Goal: Check status

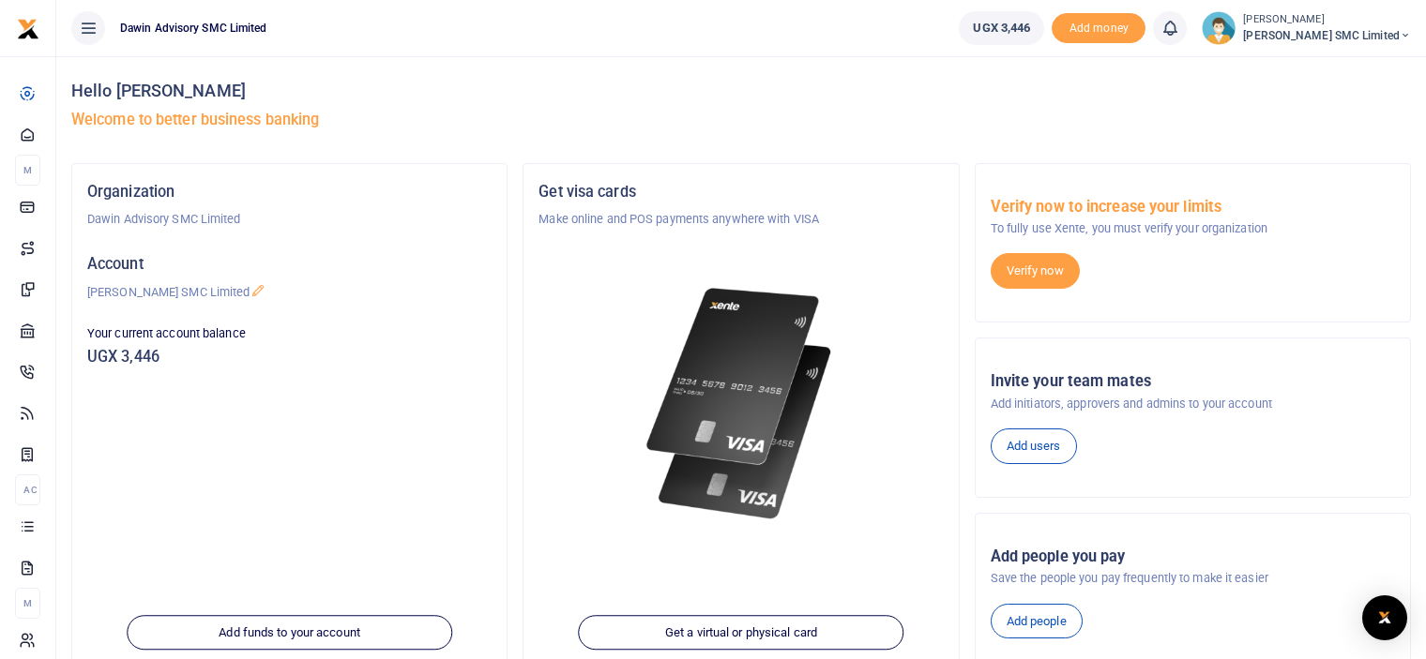
click at [702, 453] on img at bounding box center [741, 404] width 203 height 260
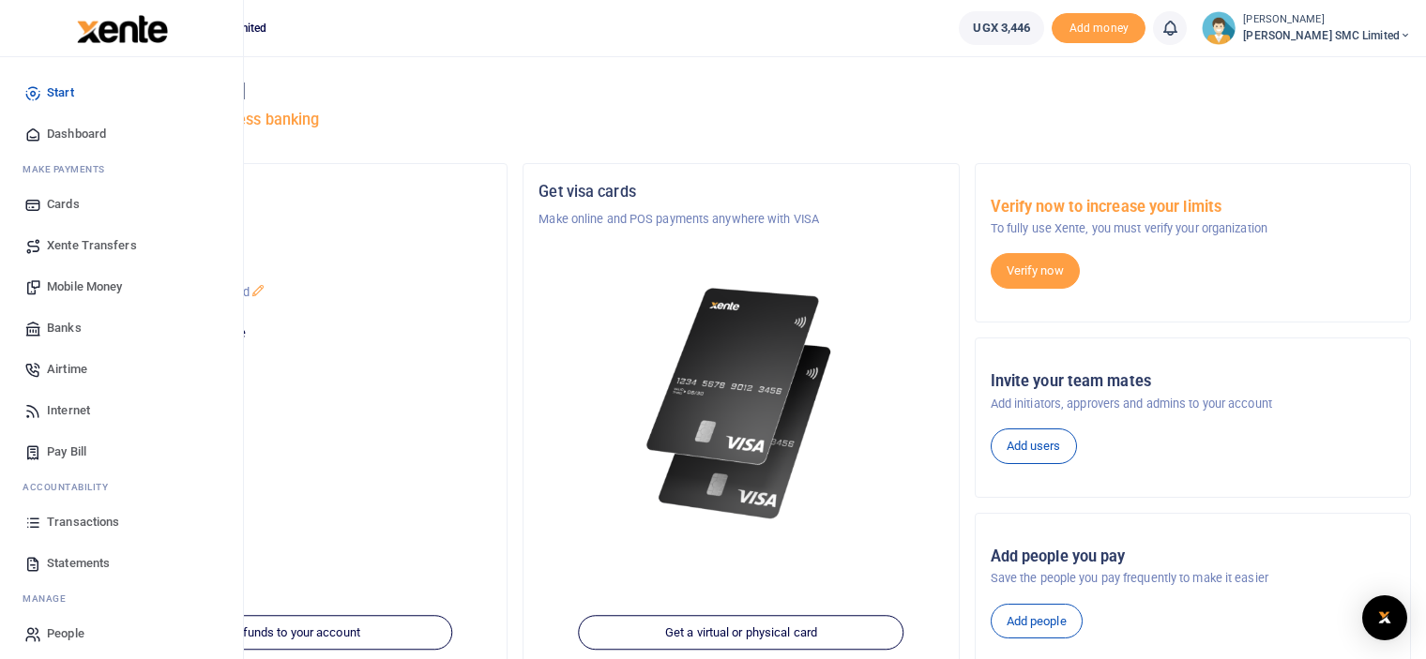
click at [71, 516] on span "Transactions" at bounding box center [83, 522] width 72 height 19
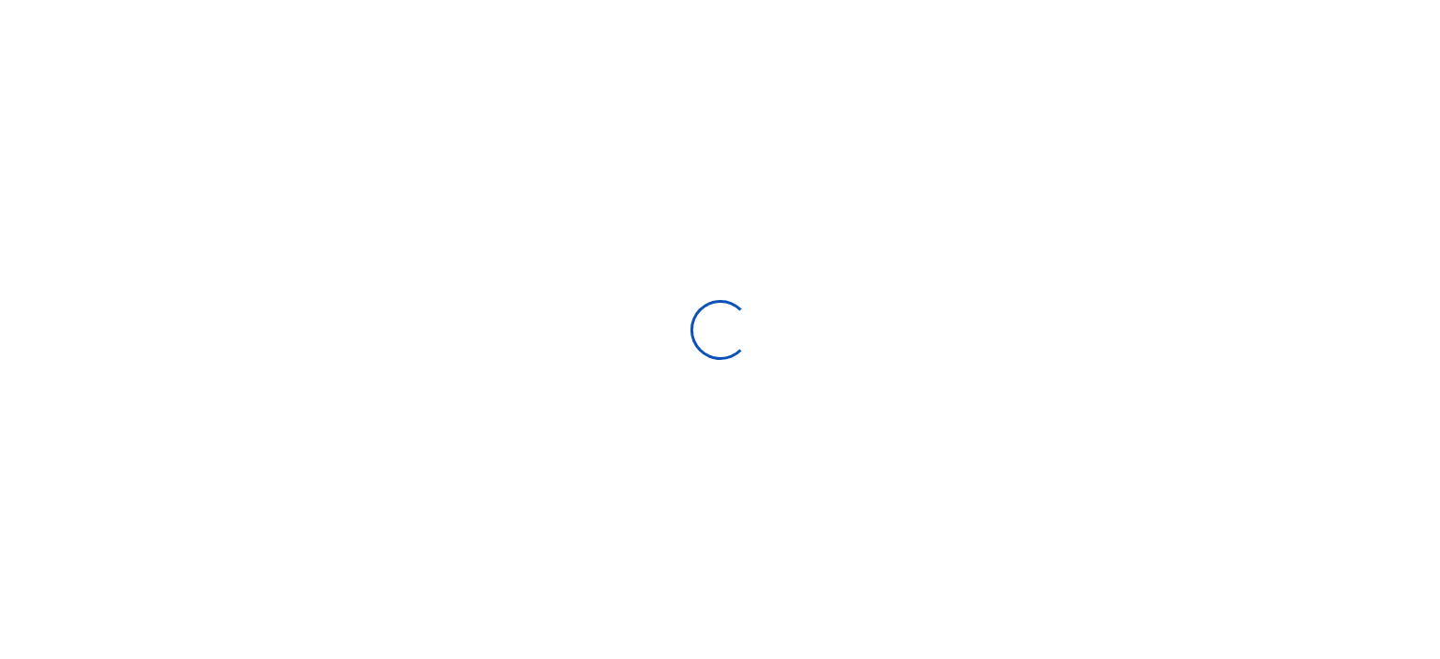
select select
type input "[DATE] - [DATE]"
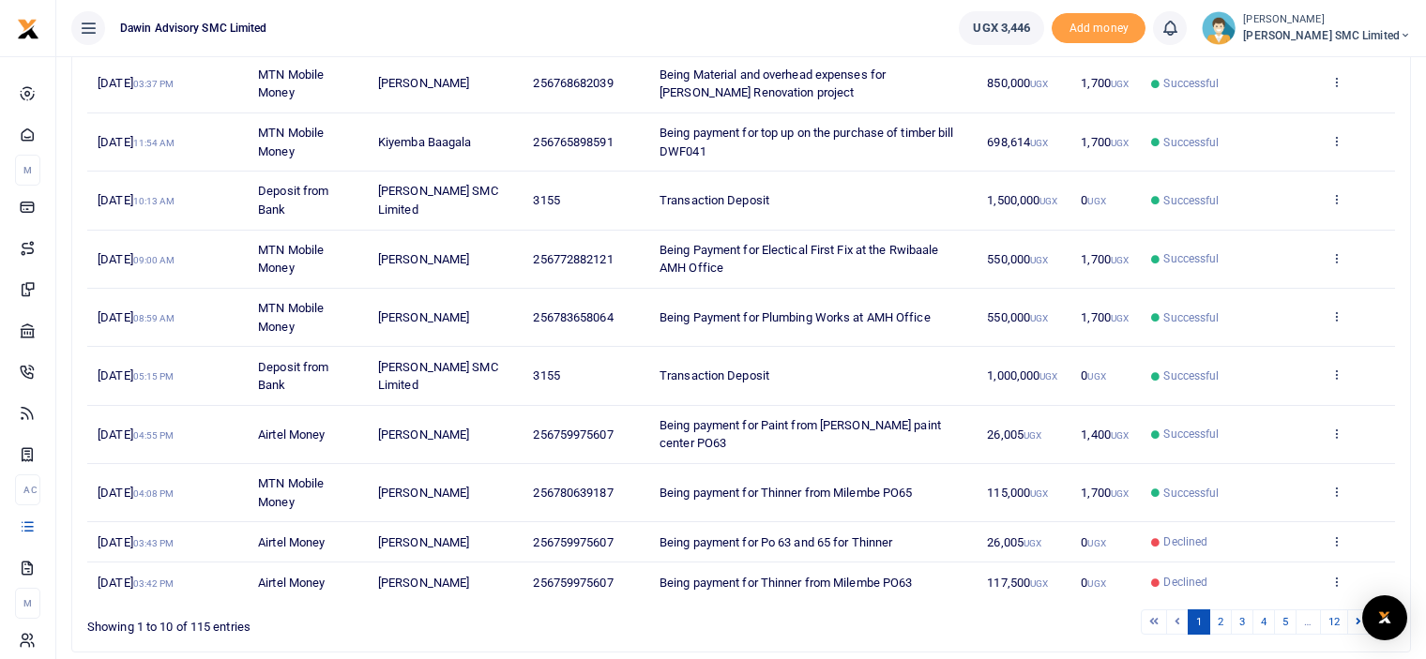
scroll to position [346, 0]
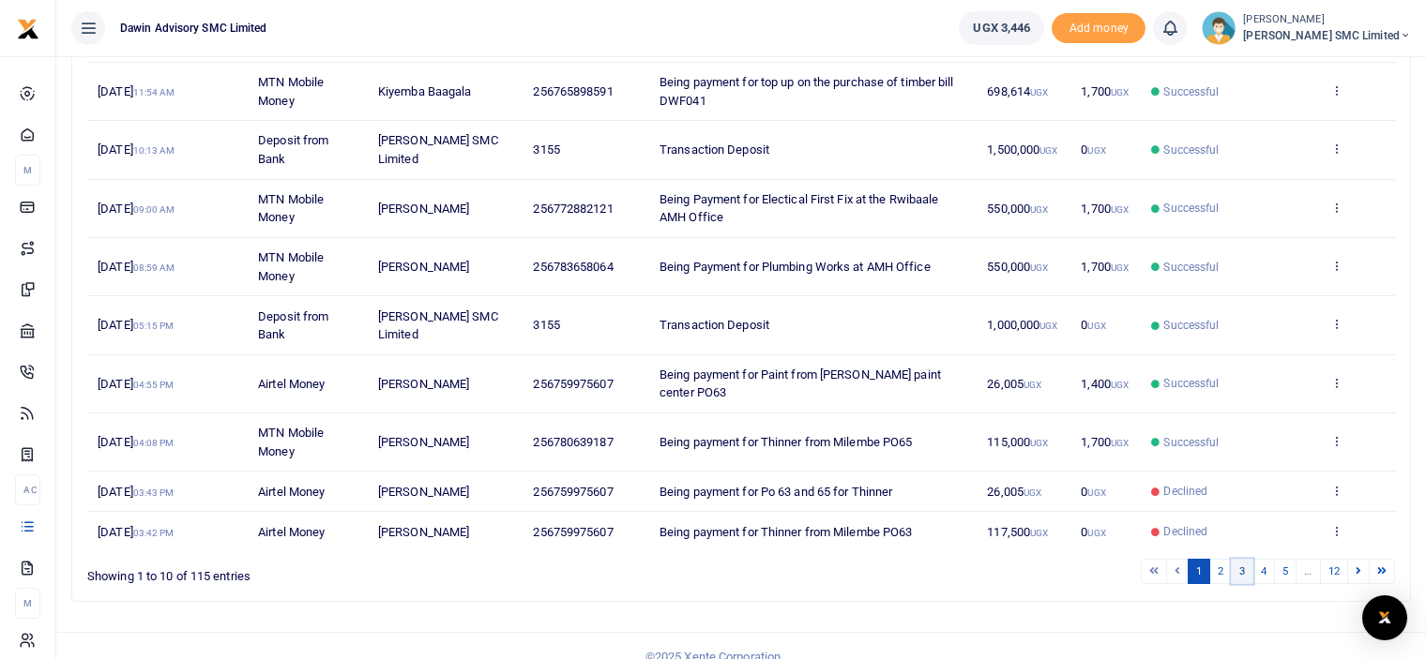
click at [1235, 559] on link "3" at bounding box center [1242, 571] width 23 height 25
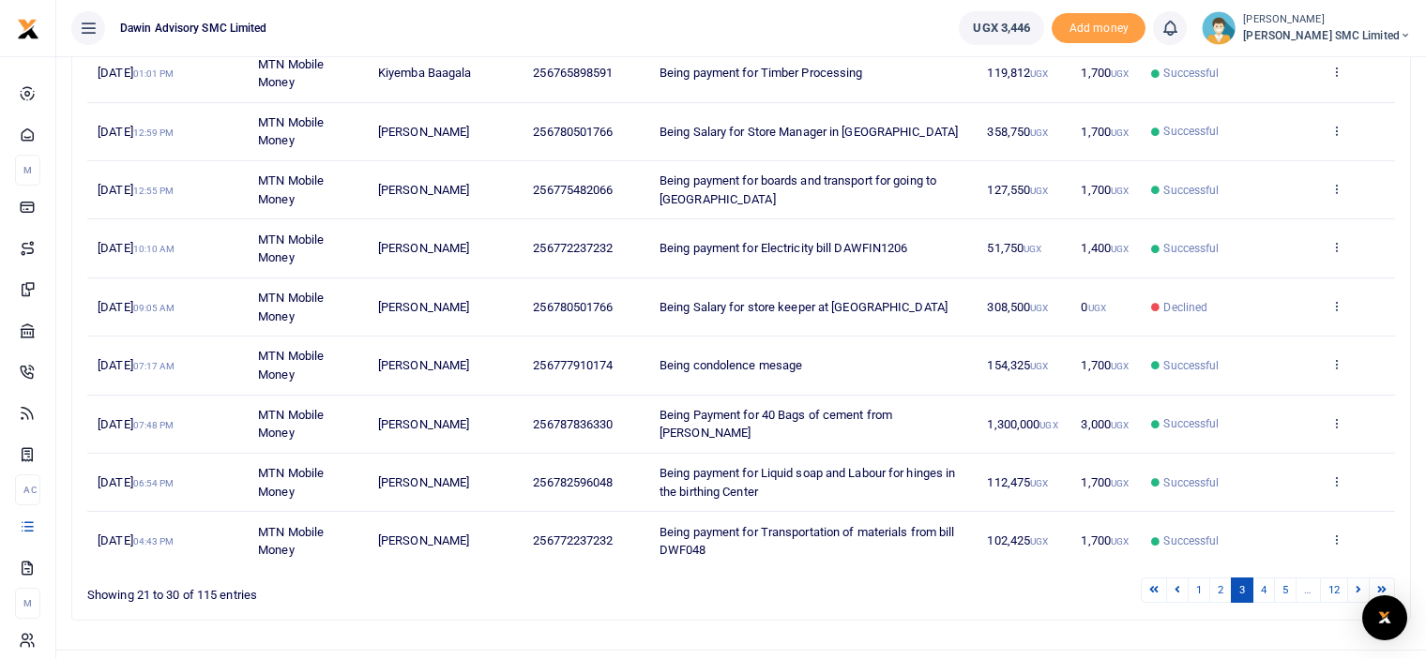
scroll to position [383, 0]
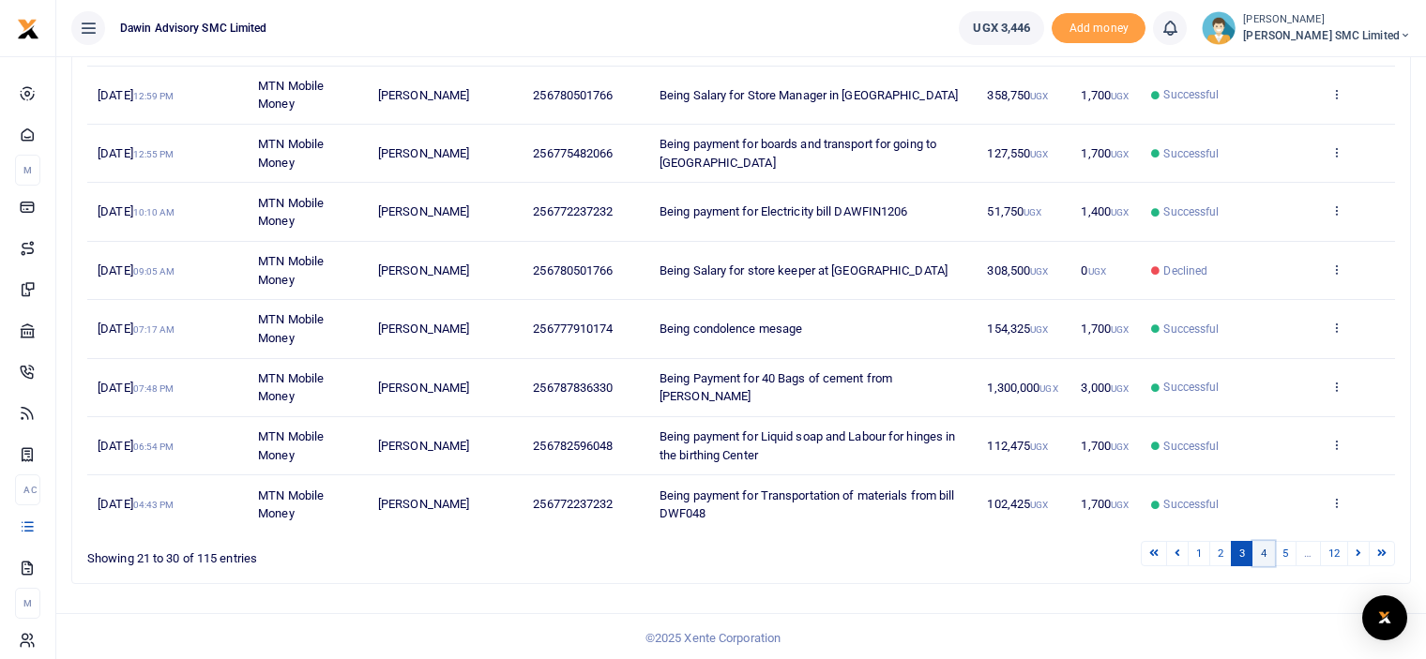
click at [1264, 542] on link "4" at bounding box center [1263, 553] width 23 height 25
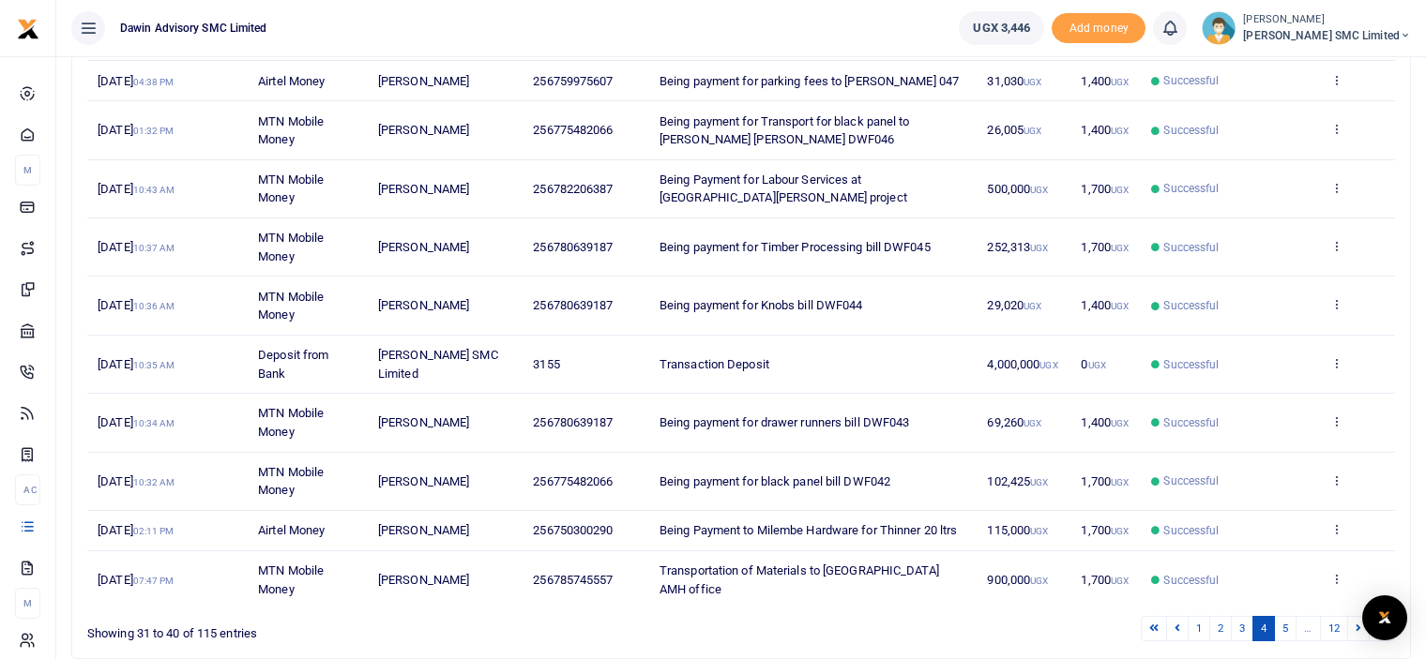
scroll to position [364, 0]
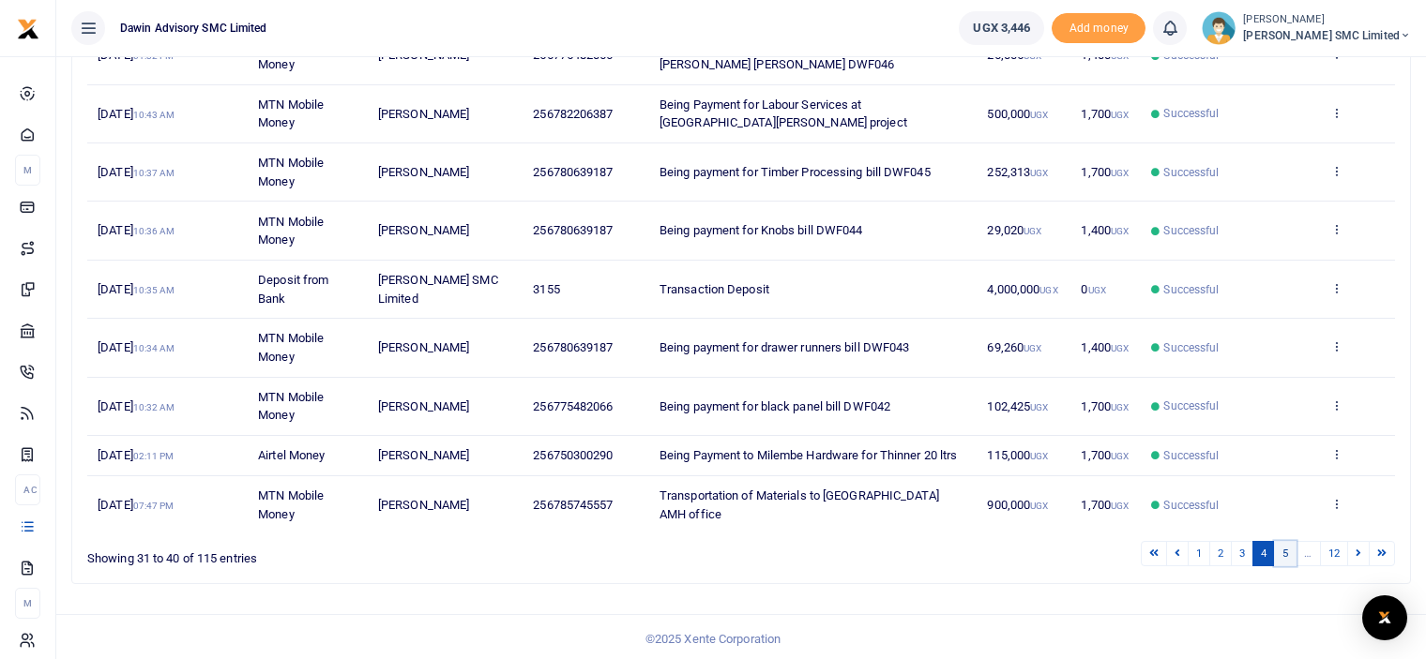
click at [1288, 550] on link "5" at bounding box center [1285, 553] width 23 height 25
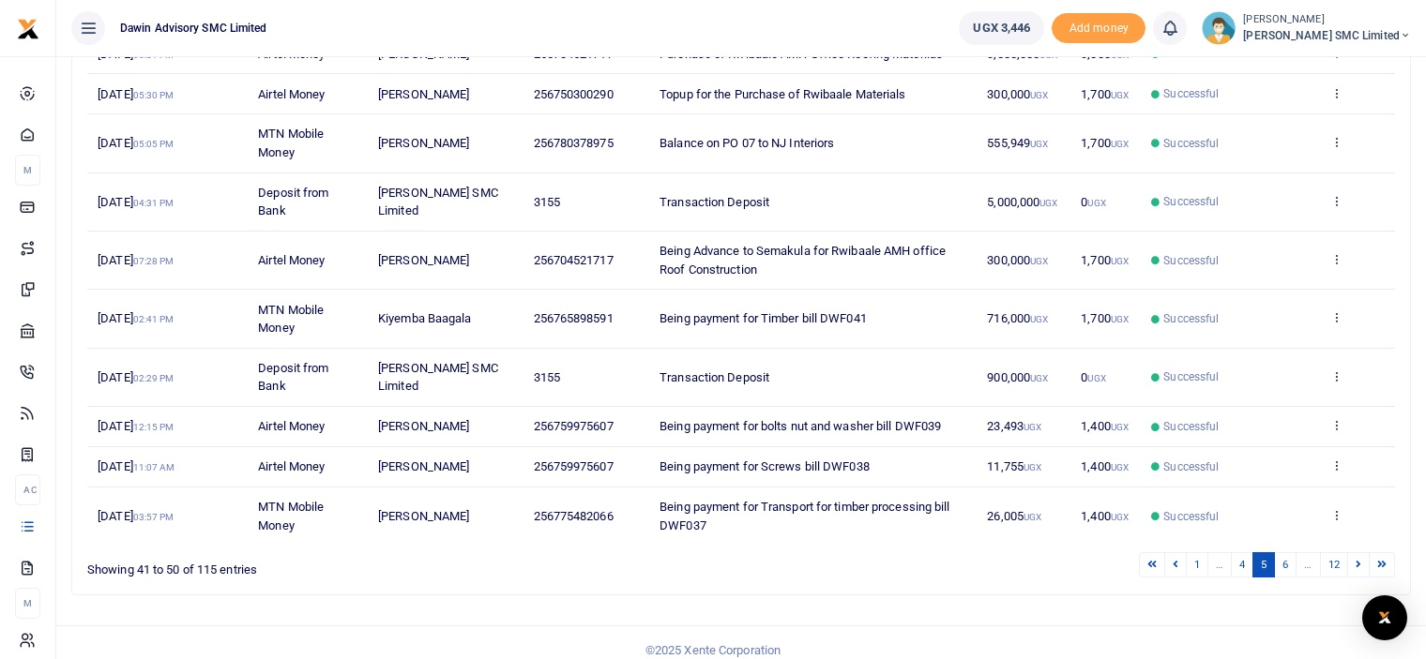
scroll to position [327, 0]
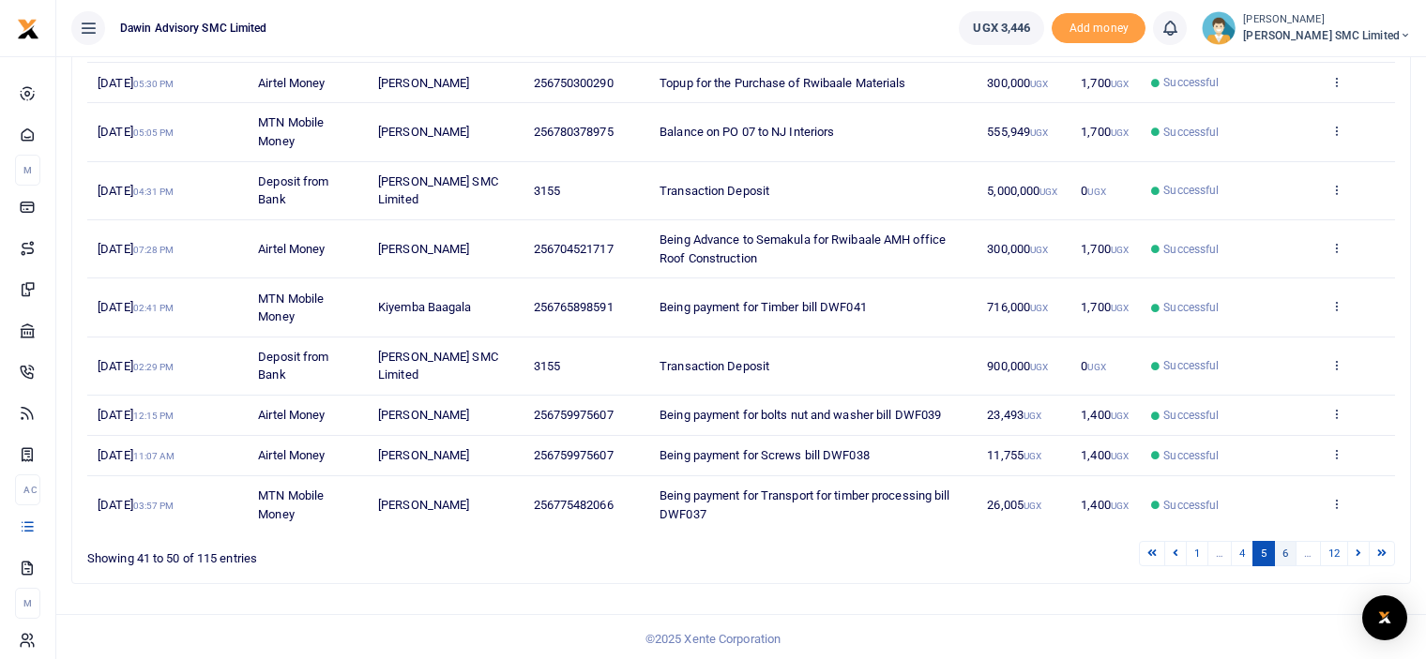
click at [1292, 554] on link "6" at bounding box center [1285, 553] width 23 height 25
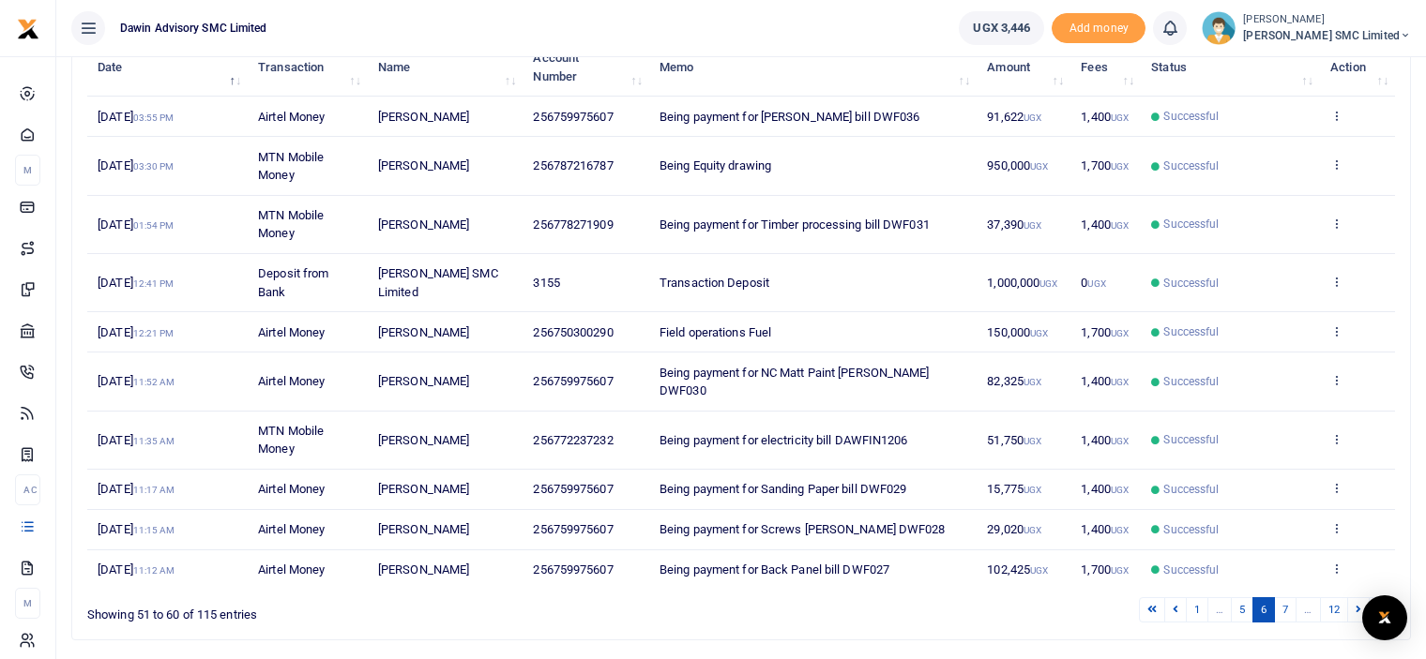
scroll to position [291, 0]
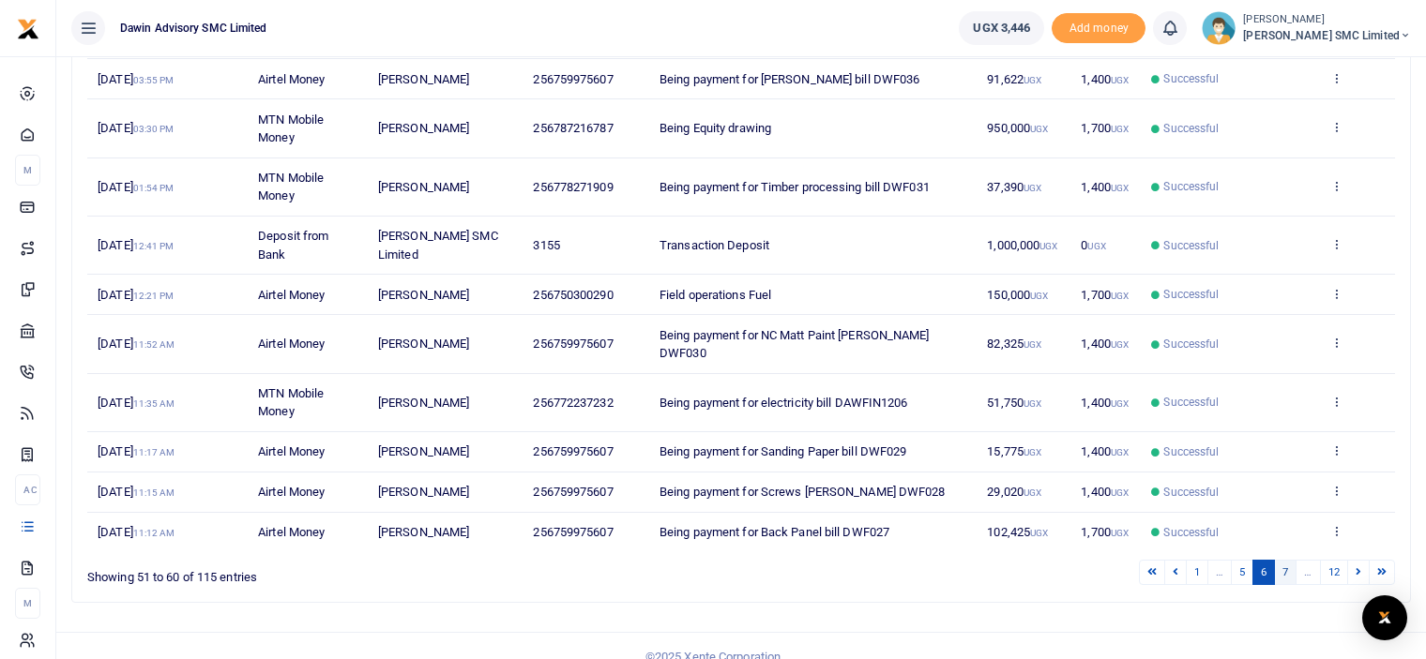
click at [1290, 560] on link "7" at bounding box center [1285, 572] width 23 height 25
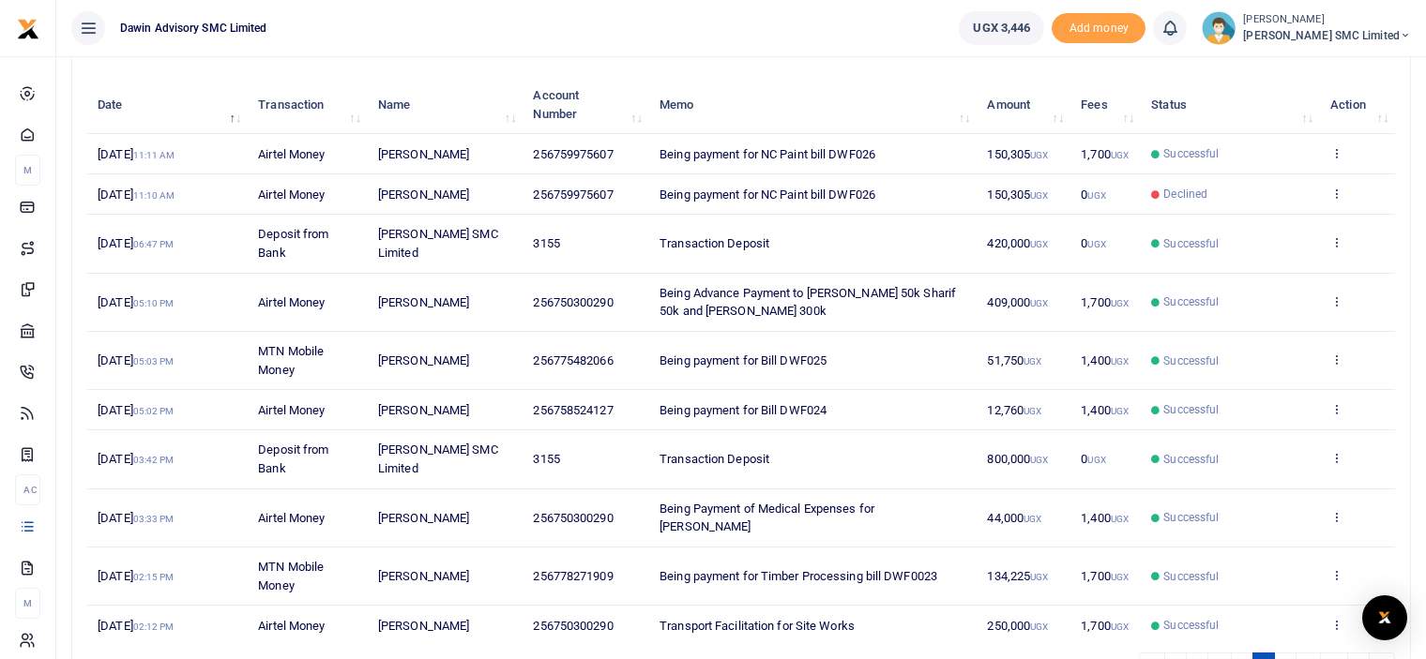
scroll to position [253, 0]
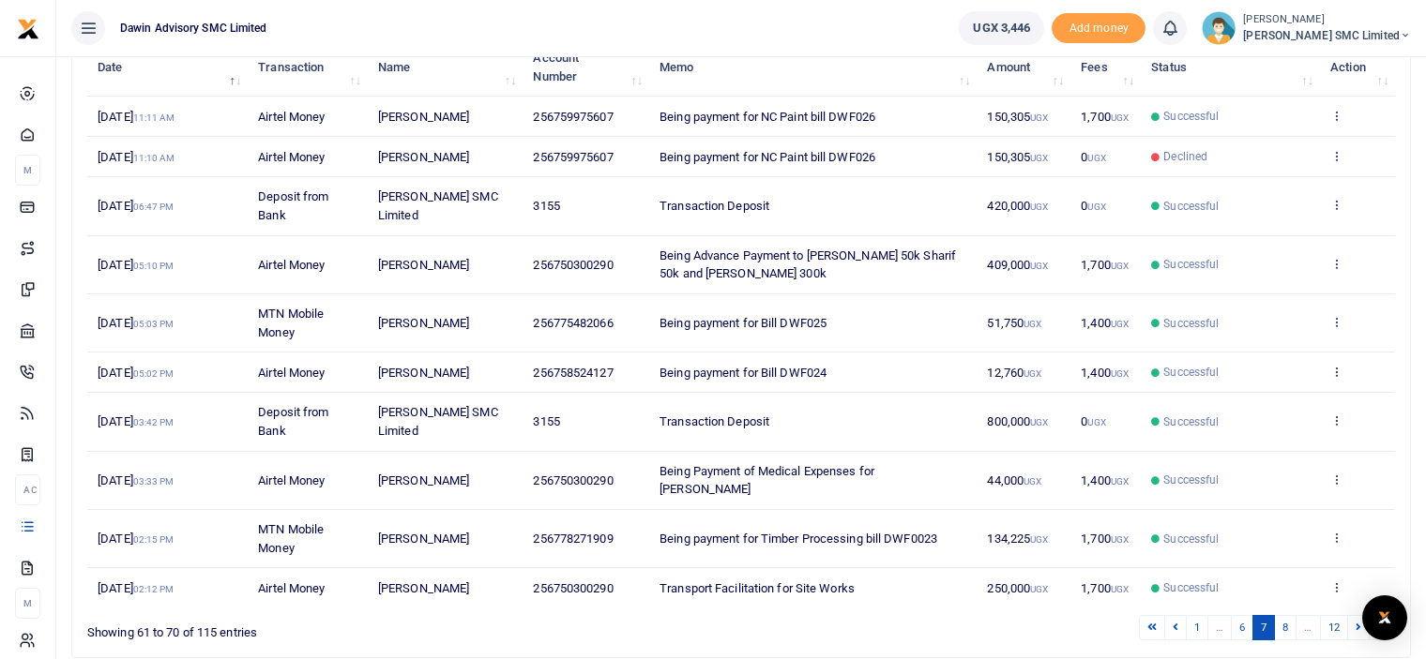
click at [844, 12] on ul "Dawin Advisory SMC Limited" at bounding box center [499, 28] width 887 height 56
